Goal: Transaction & Acquisition: Purchase product/service

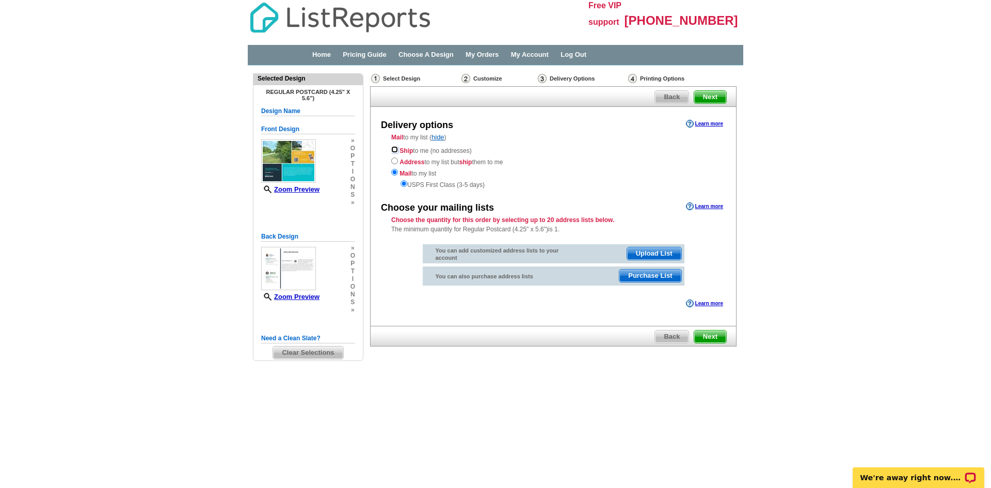
click at [392, 150] on input "radio" at bounding box center [394, 149] width 7 height 7
radio input "true"
click at [710, 338] on span "Next" at bounding box center [710, 336] width 32 height 12
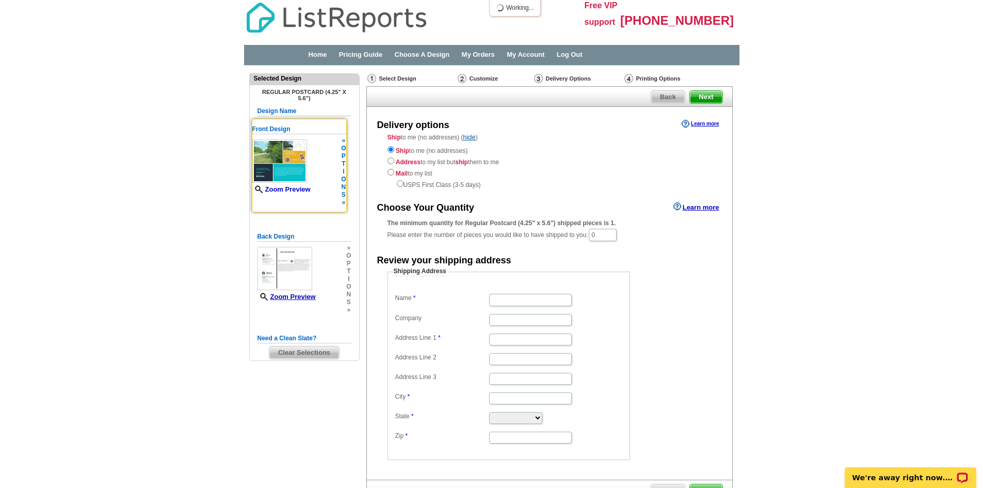
click at [287, 193] on link "Zoom Preview" at bounding box center [281, 189] width 58 height 8
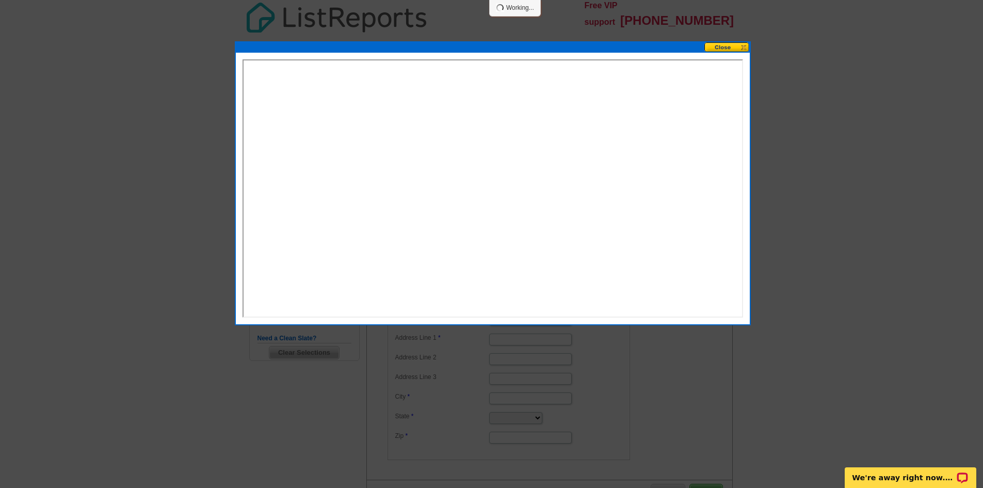
drag, startPoint x: 742, startPoint y: 171, endPoint x: 742, endPoint y: 190, distance: 19.6
click at [742, 190] on iframe at bounding box center [493, 188] width 501 height 258
click at [729, 46] on button at bounding box center [726, 47] width 45 height 10
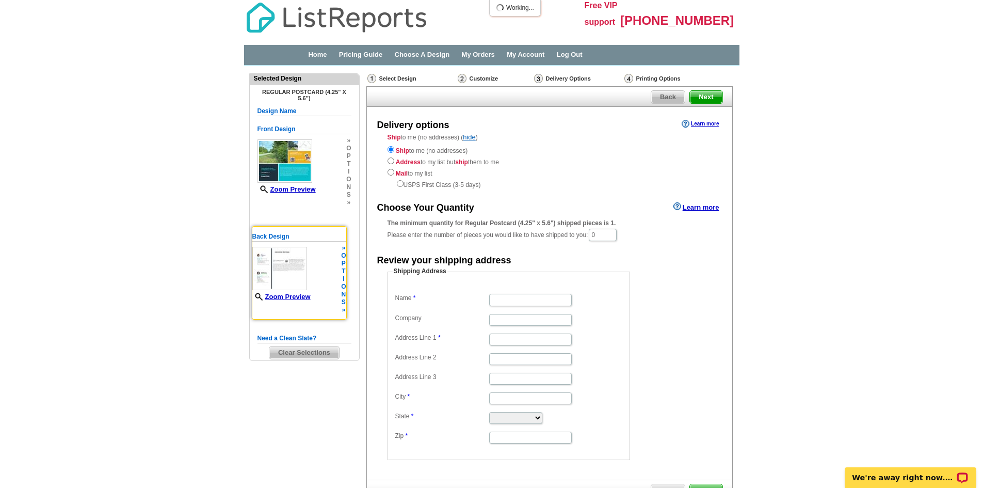
click at [284, 280] on img at bounding box center [279, 268] width 55 height 43
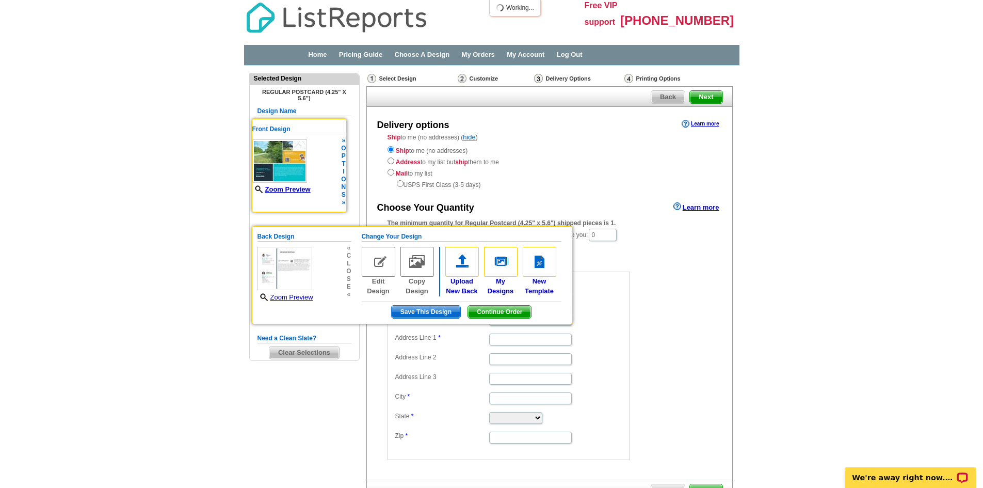
click at [295, 178] on img at bounding box center [279, 160] width 55 height 43
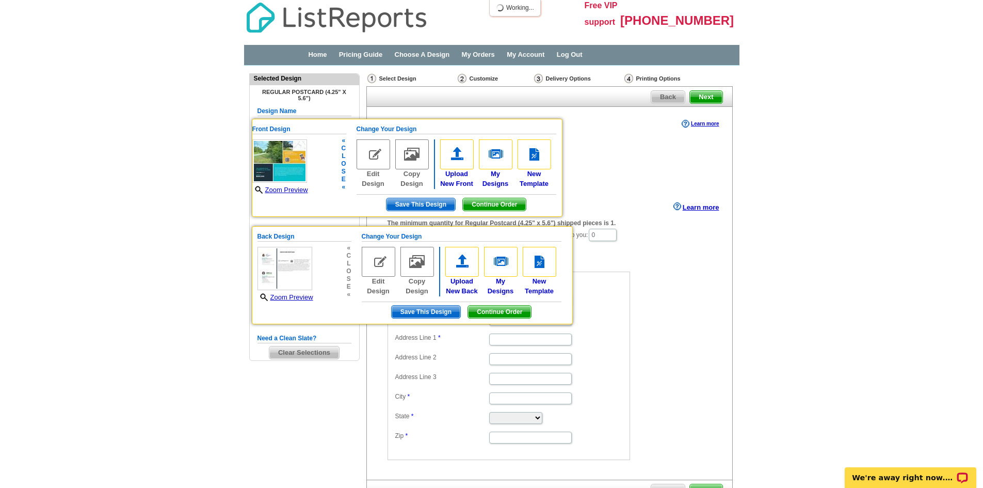
click at [378, 166] on img at bounding box center [374, 154] width 34 height 30
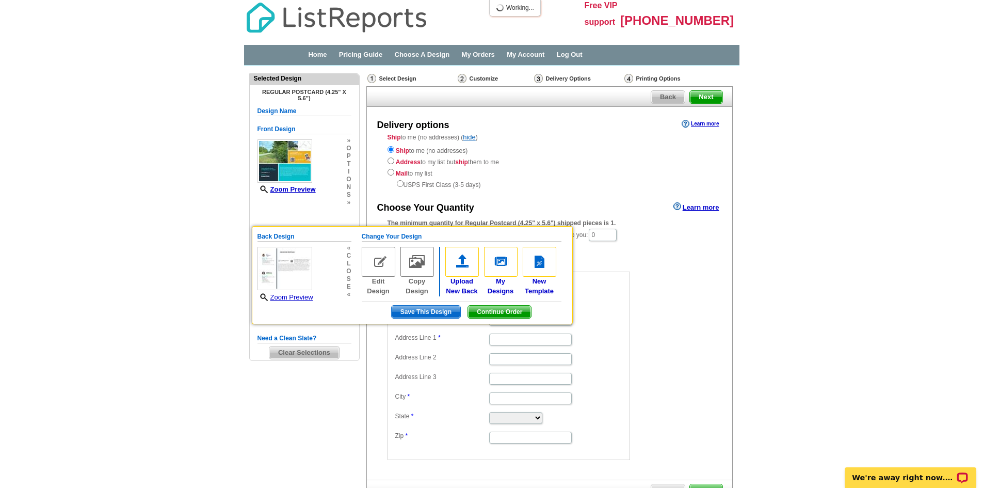
click at [372, 162] on div "Ship to me (no addresses) ( hide ) Ship to me (no addresses) Address to my list…" at bounding box center [549, 161] width 365 height 57
click at [302, 166] on img at bounding box center [279, 160] width 55 height 43
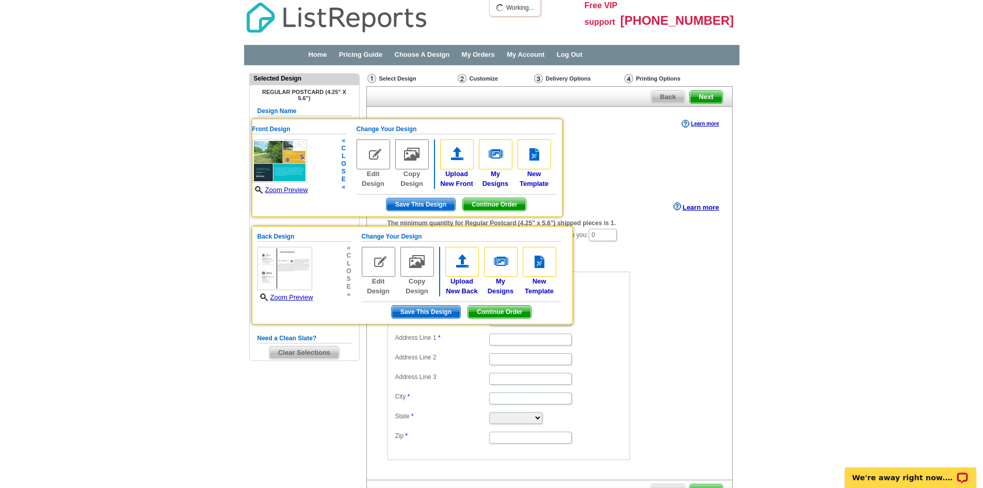
click at [387, 158] on img at bounding box center [374, 154] width 34 height 30
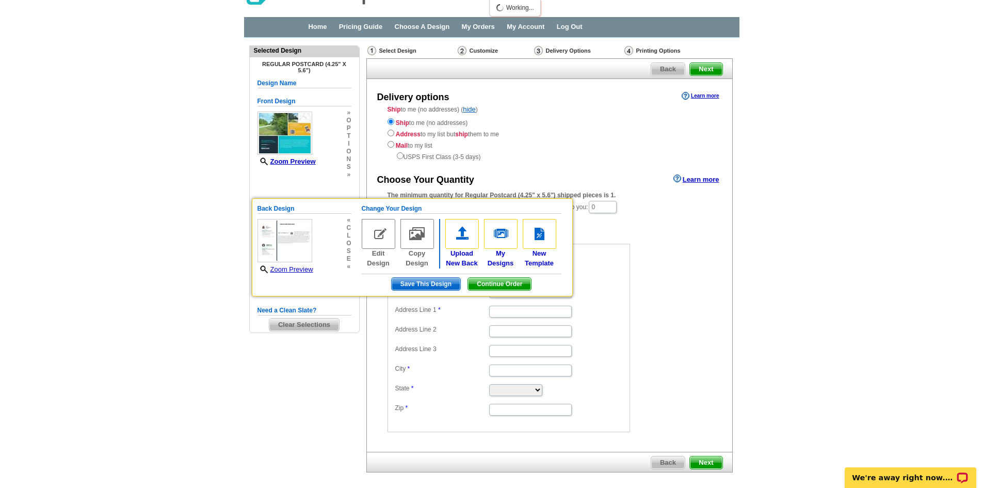
scroll to position [52, 0]
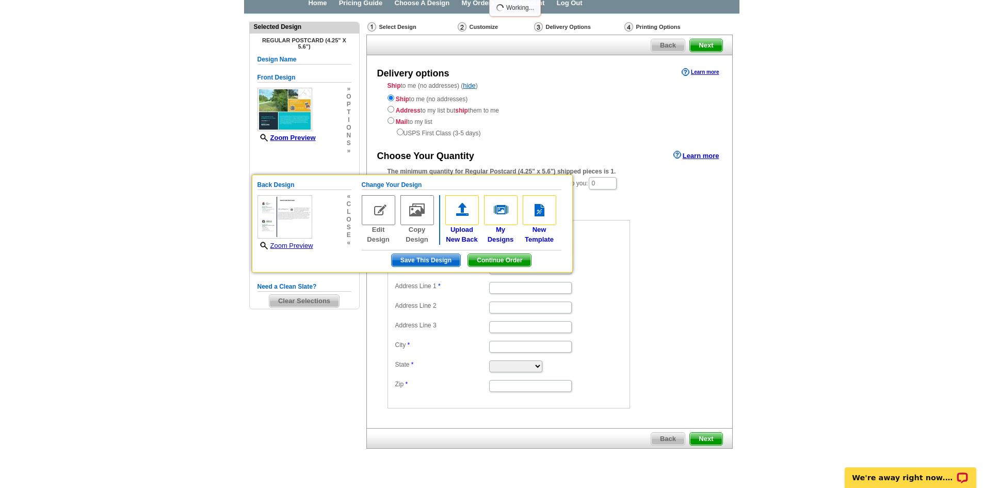
click at [914, 290] on main "Need Help? call 800-260-5887, chat with support, or have our designers make som…" at bounding box center [491, 257] width 983 height 487
click at [701, 287] on form "Shipping Address Name Company Address Line 1 Address Line 2 Address Line 3 City…" at bounding box center [550, 311] width 324 height 193
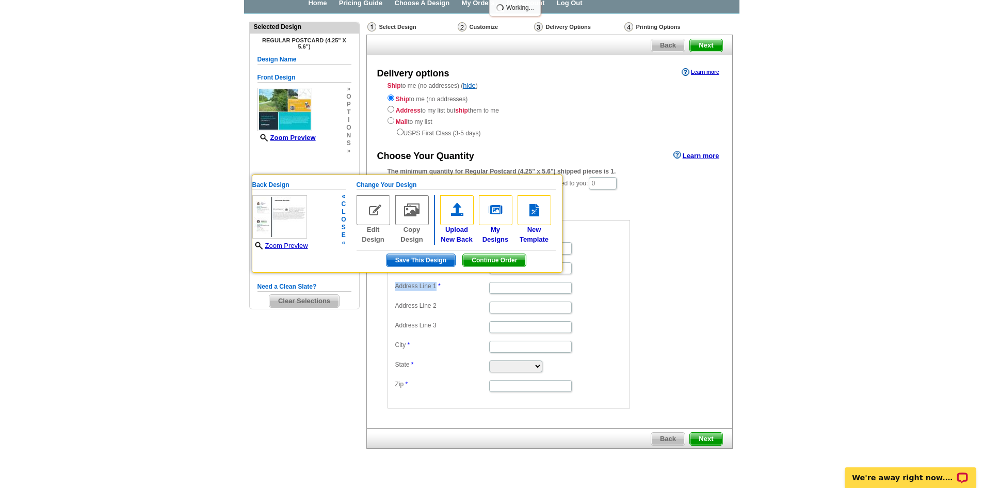
click at [299, 225] on img at bounding box center [279, 216] width 55 height 43
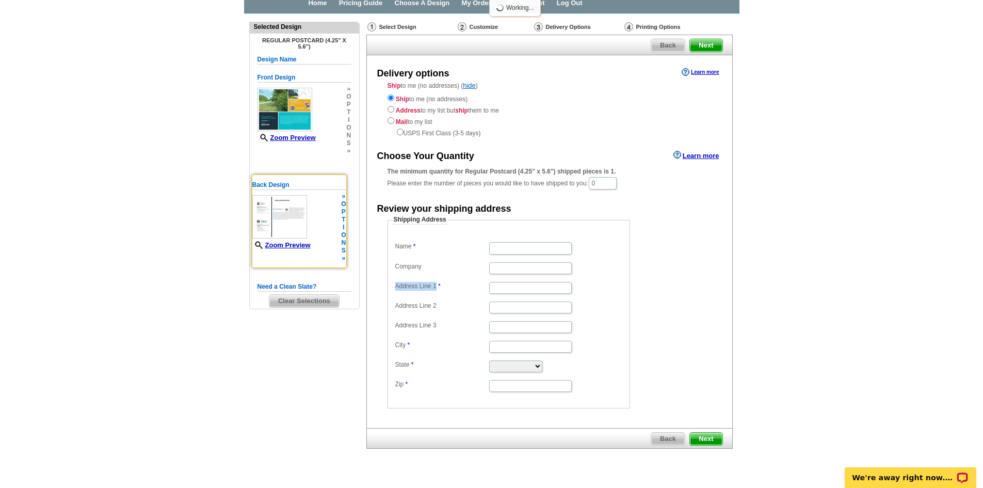
click at [293, 236] on img at bounding box center [279, 216] width 55 height 43
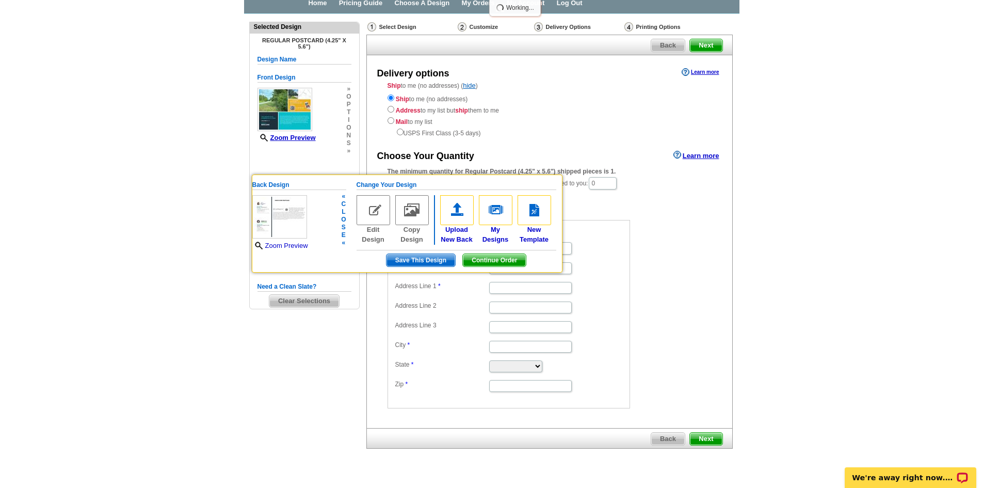
click at [297, 249] on link "Zoom Preview" at bounding box center [280, 246] width 56 height 8
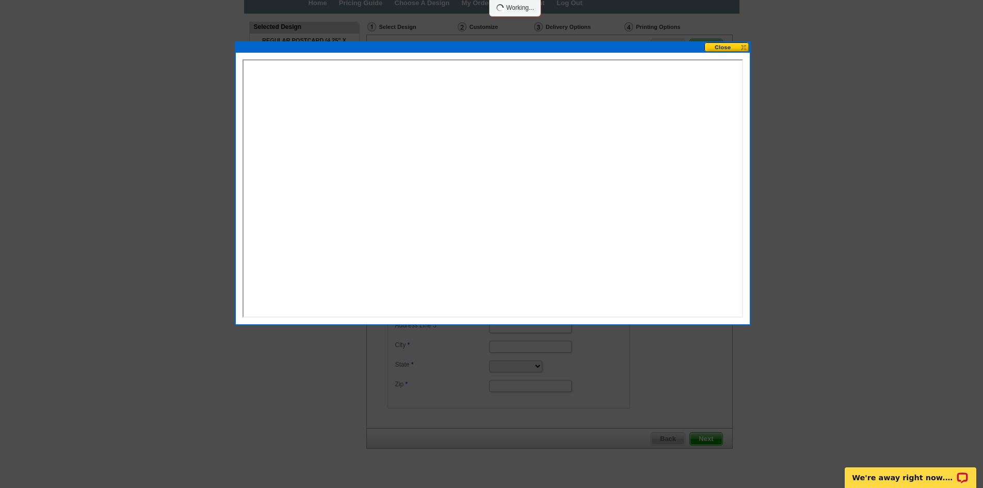
click at [722, 47] on button at bounding box center [726, 47] width 45 height 10
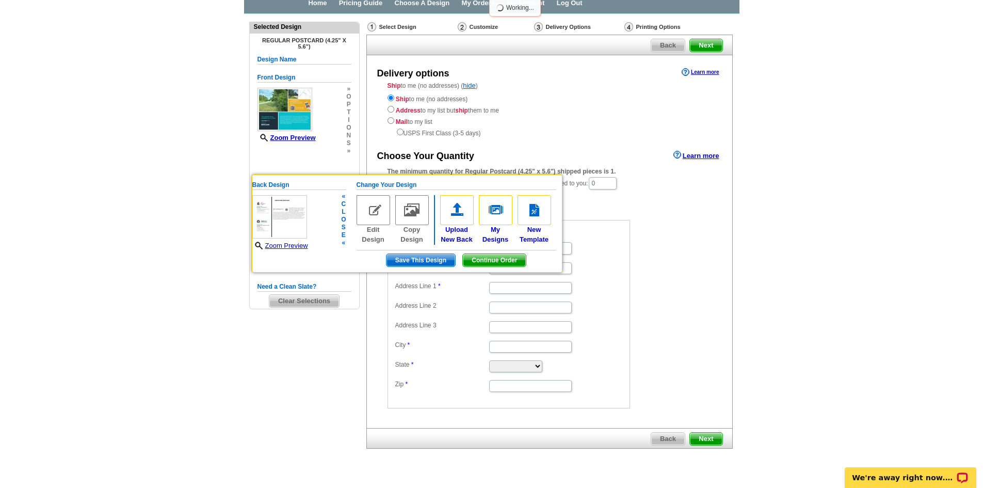
click at [526, 266] on span "Continue Order" at bounding box center [494, 260] width 63 height 12
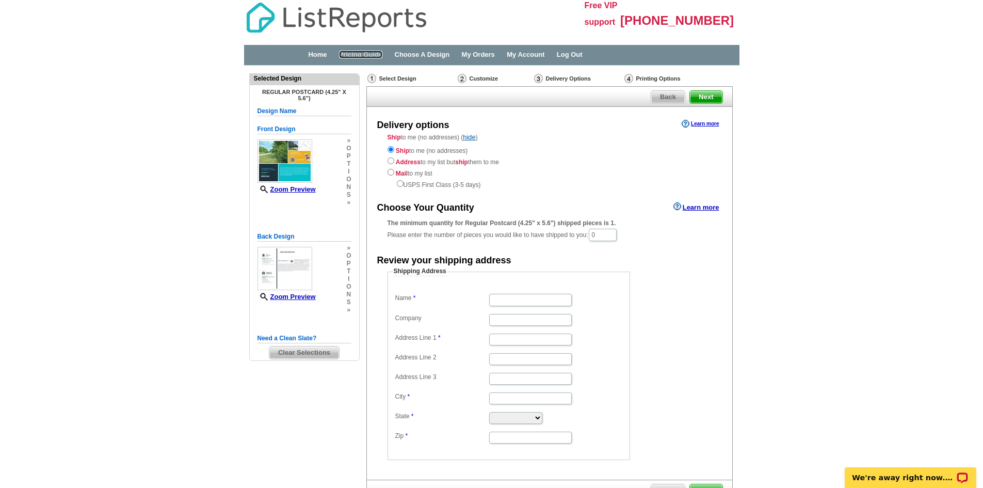
click at [374, 58] on link "Pricing Guide" at bounding box center [361, 55] width 44 height 8
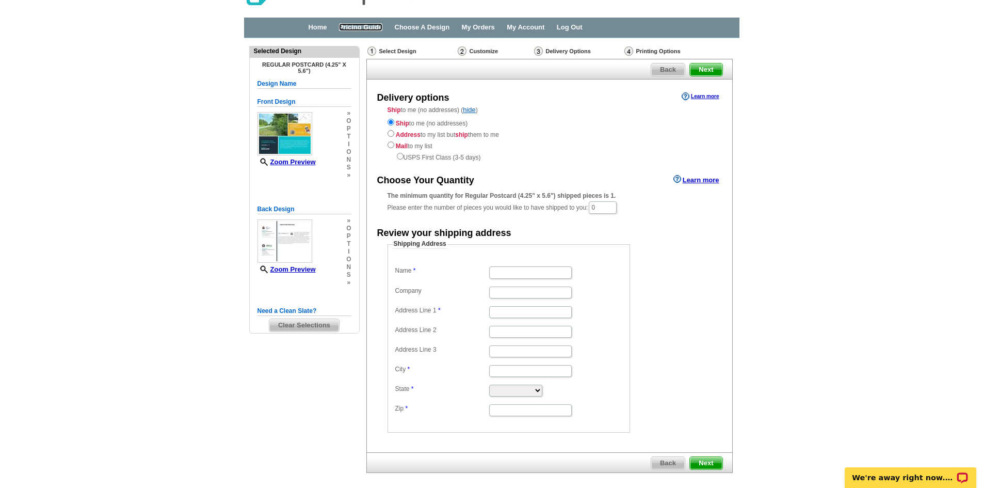
scroll to position [52, 0]
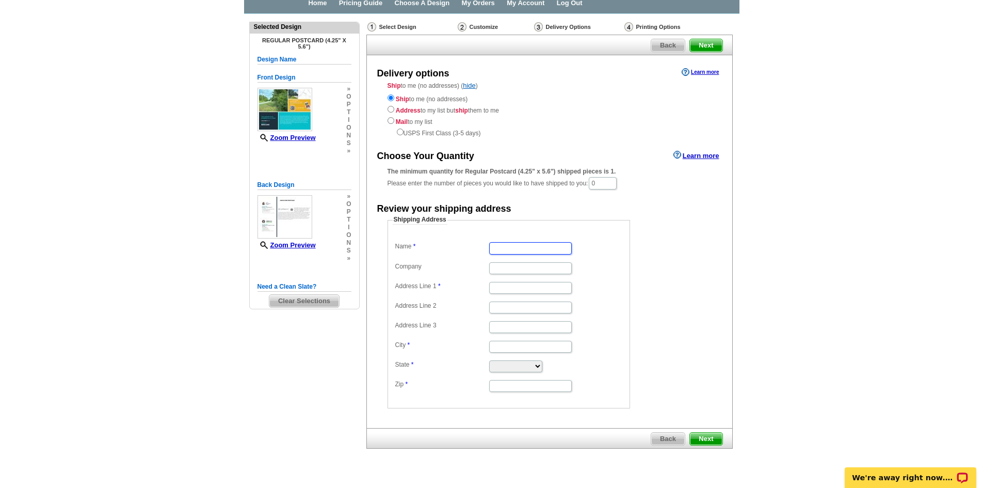
click at [538, 253] on input "Name" at bounding box center [530, 248] width 83 height 12
type input "Noela Sharo"
type input "521 Sparkleberry Ln"
type input "Ladson"
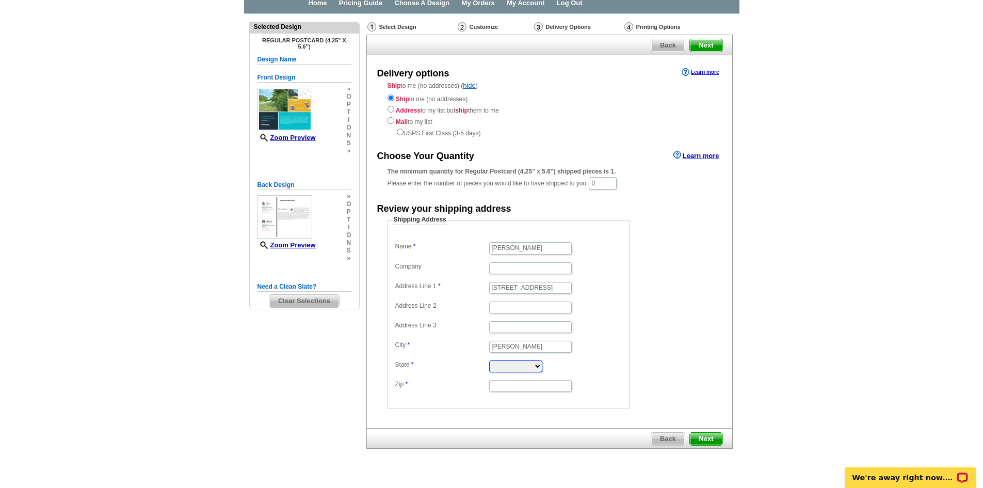
select select "SC"
type input "29456"
click at [707, 445] on span "Next" at bounding box center [706, 438] width 32 height 12
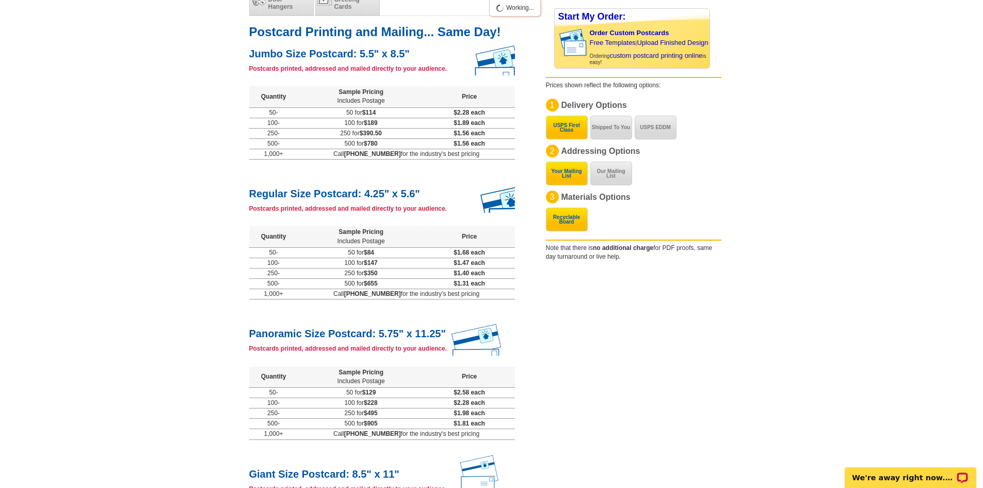
scroll to position [102, 0]
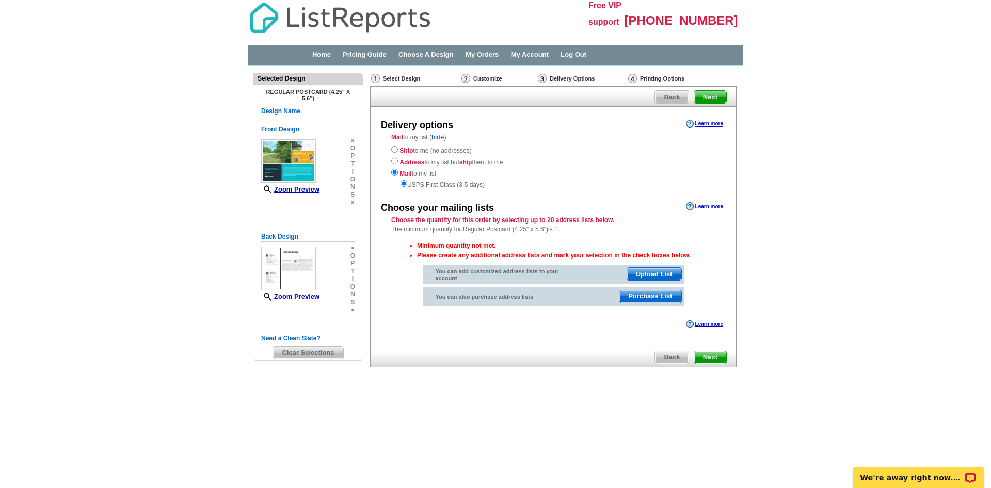
click at [716, 363] on span "Next" at bounding box center [710, 357] width 32 height 12
